Goal: Task Accomplishment & Management: Use online tool/utility

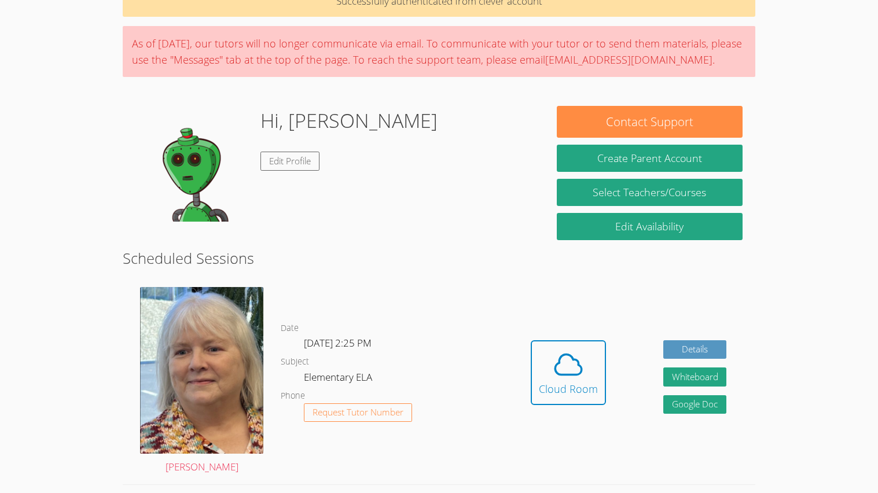
scroll to position [60, 0]
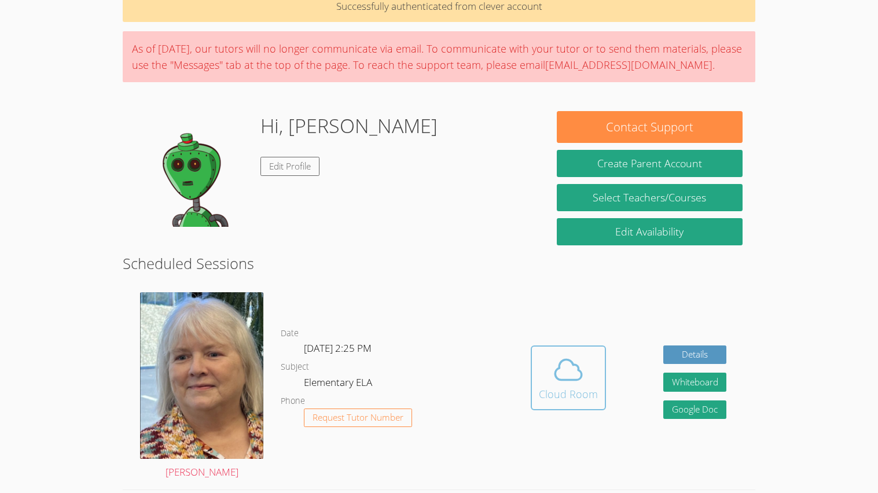
click at [554, 388] on div "Cloud Room" at bounding box center [568, 394] width 59 height 16
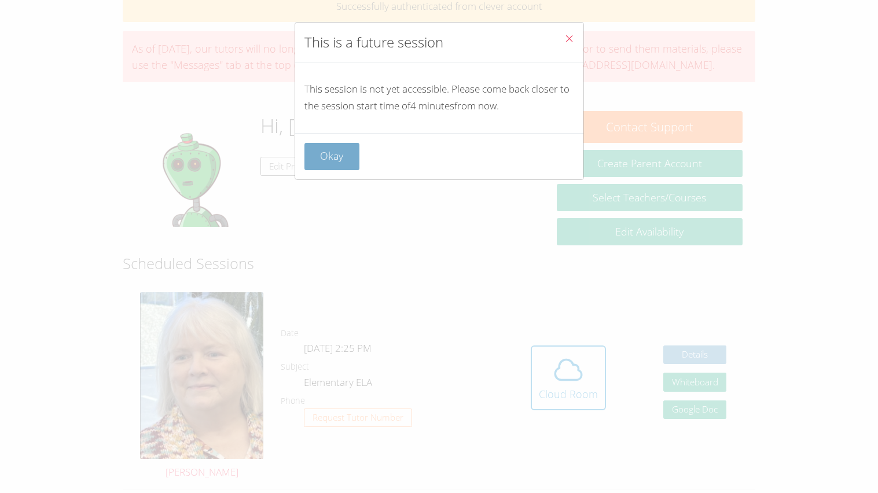
click at [322, 155] on button "Okay" at bounding box center [332, 156] width 56 height 27
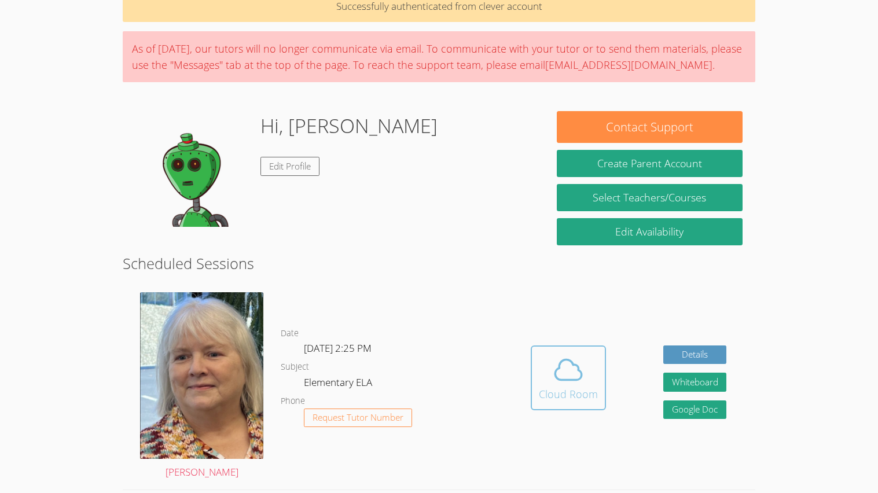
click at [539, 377] on span at bounding box center [568, 370] width 59 height 32
click at [563, 379] on icon at bounding box center [568, 369] width 27 height 20
click at [561, 381] on icon at bounding box center [568, 370] width 32 height 32
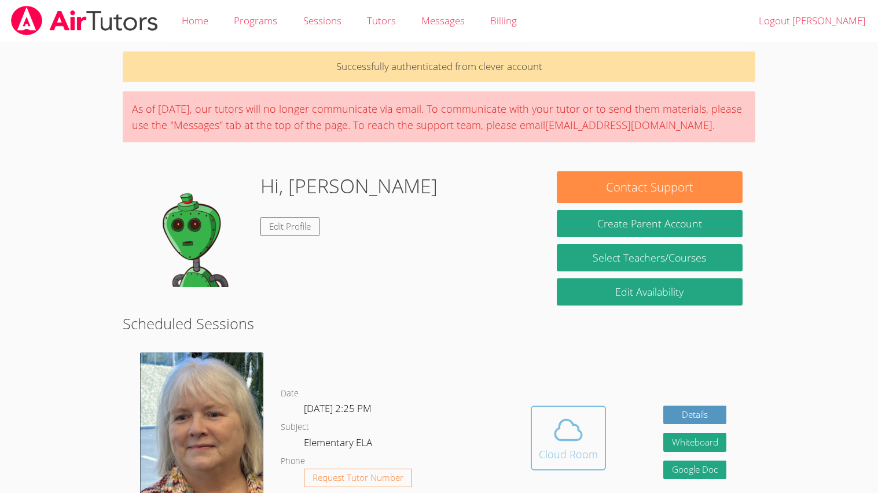
click at [583, 446] on div "Cloud Room" at bounding box center [568, 454] width 59 height 16
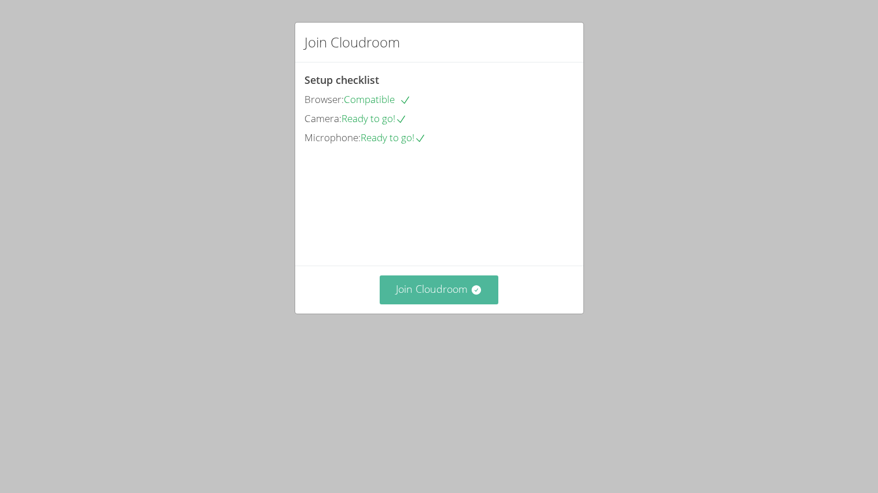
click at [436, 304] on button "Join Cloudroom" at bounding box center [439, 289] width 119 height 28
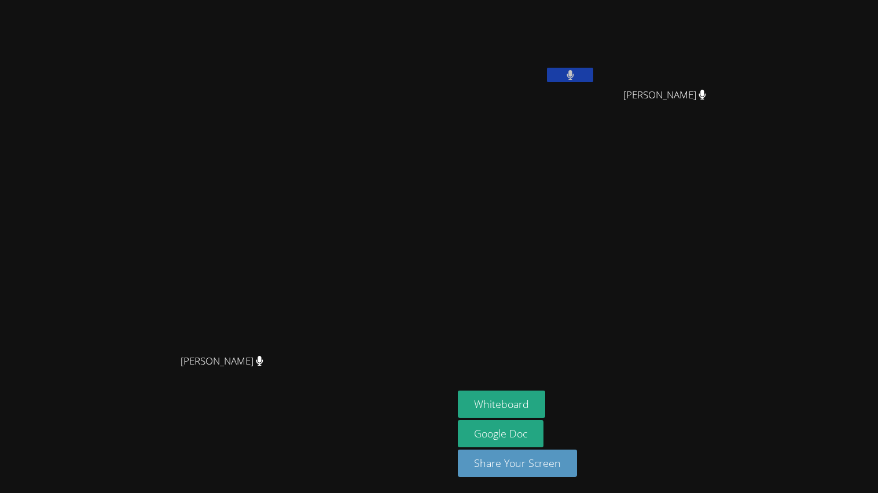
click at [595, 65] on video at bounding box center [527, 44] width 138 height 78
click at [593, 75] on button at bounding box center [570, 75] width 46 height 14
click at [593, 76] on button at bounding box center [570, 75] width 46 height 14
click at [545, 401] on button "Whiteboard" at bounding box center [501, 404] width 87 height 27
click at [593, 80] on button at bounding box center [570, 75] width 46 height 14
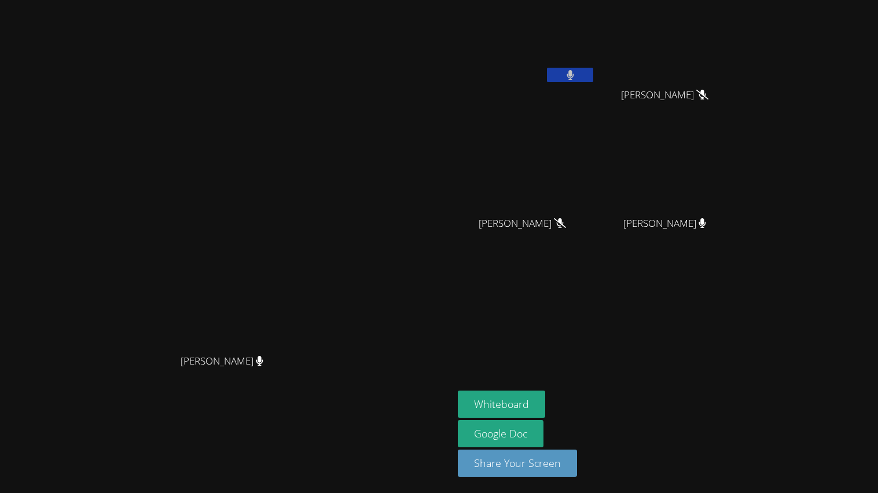
click at [593, 80] on button at bounding box center [570, 75] width 46 height 14
click at [593, 71] on button at bounding box center [570, 75] width 46 height 14
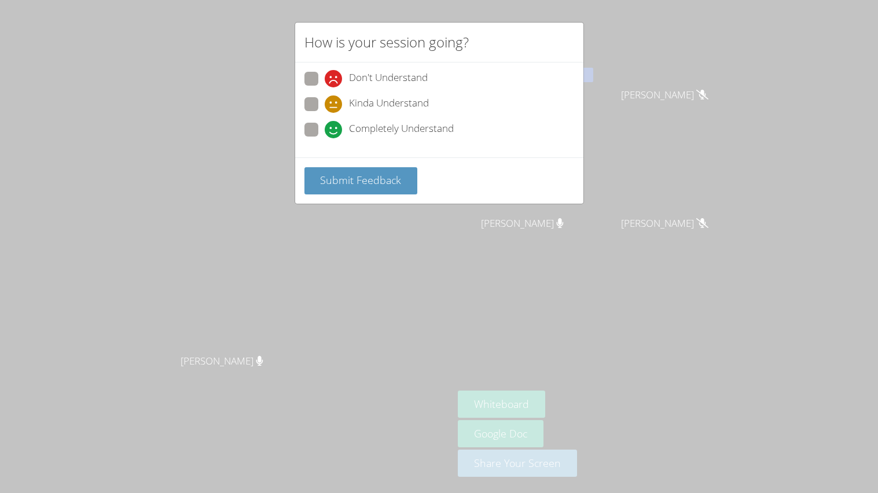
click at [325, 138] on span at bounding box center [325, 138] width 0 height 0
click at [325, 128] on input "Completely Understand" at bounding box center [330, 128] width 10 height 10
radio input "true"
click at [345, 170] on button "Submit Feedback" at bounding box center [360, 180] width 113 height 27
